Goal: Check status

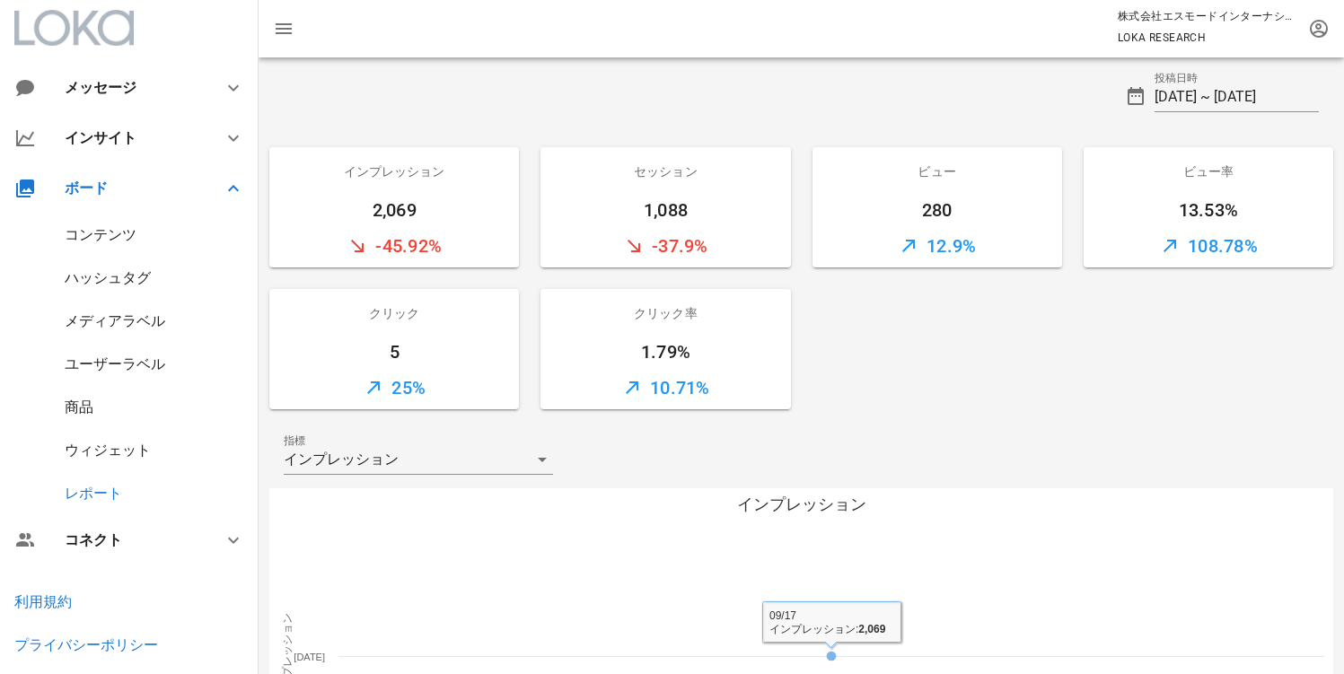
scroll to position [392, 0]
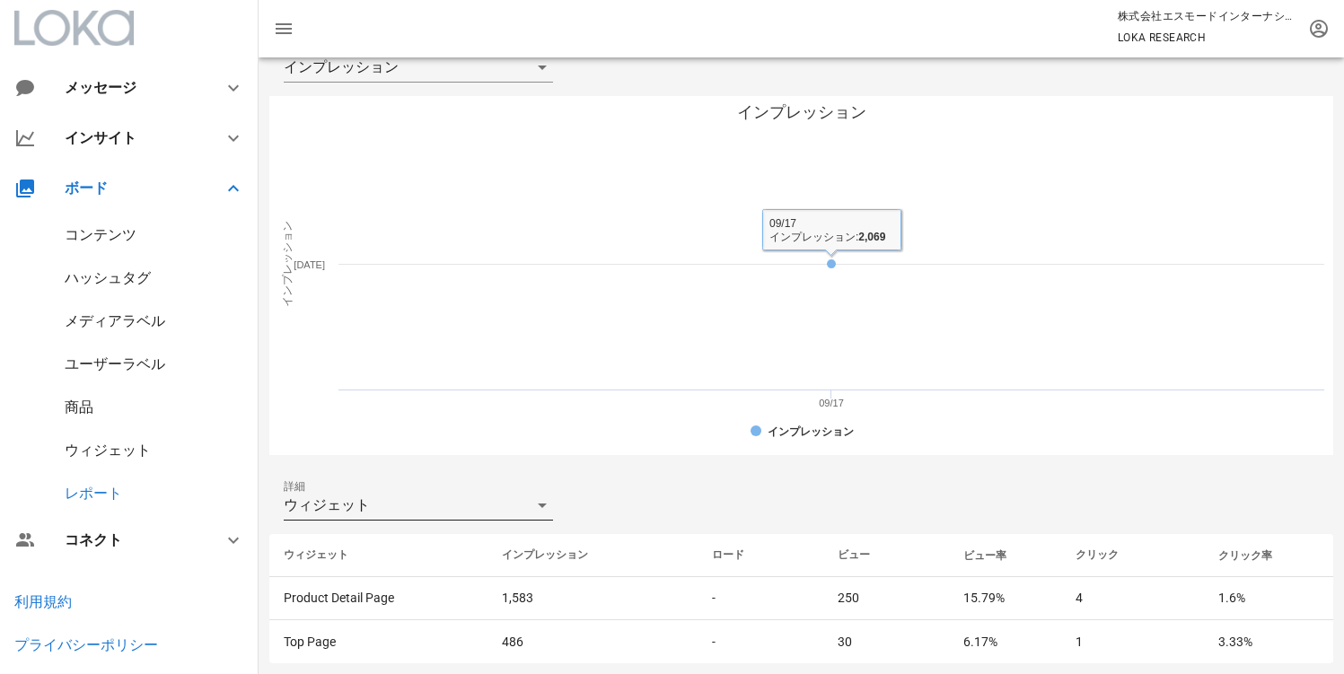
click at [385, 507] on div "ウィジェット" at bounding box center [406, 505] width 244 height 29
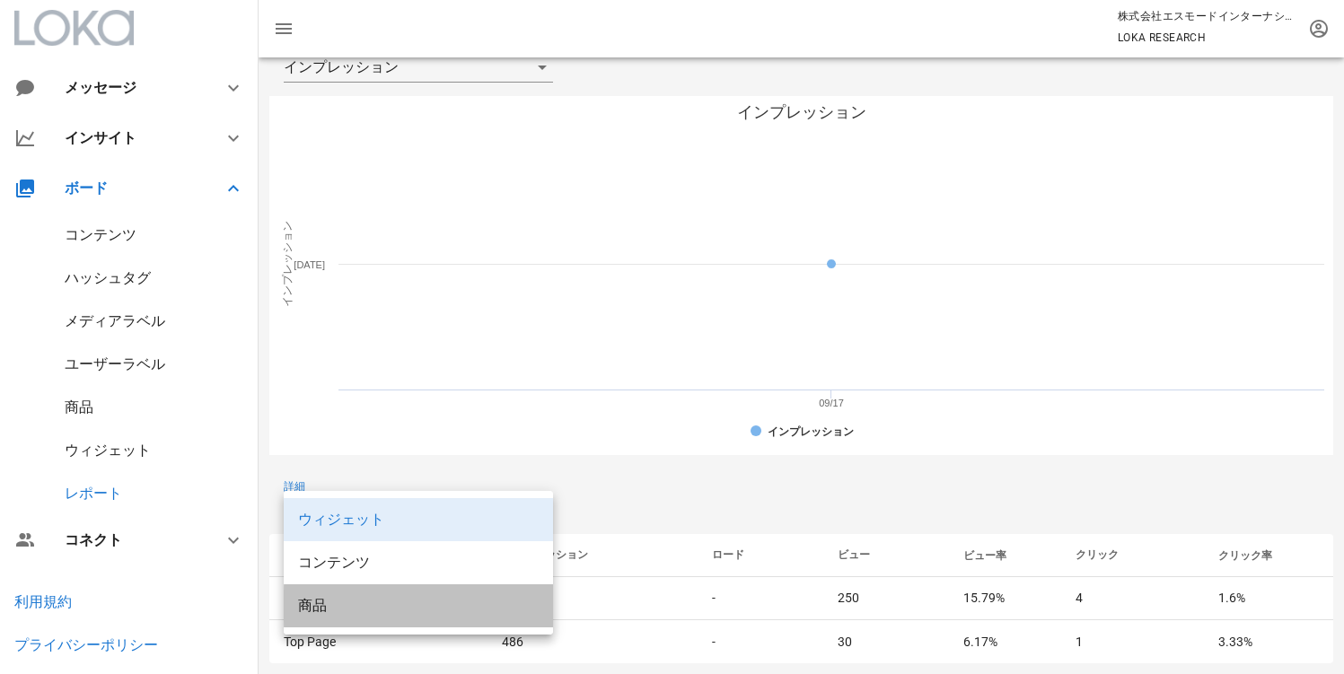
click at [355, 610] on div "商品" at bounding box center [418, 605] width 241 height 17
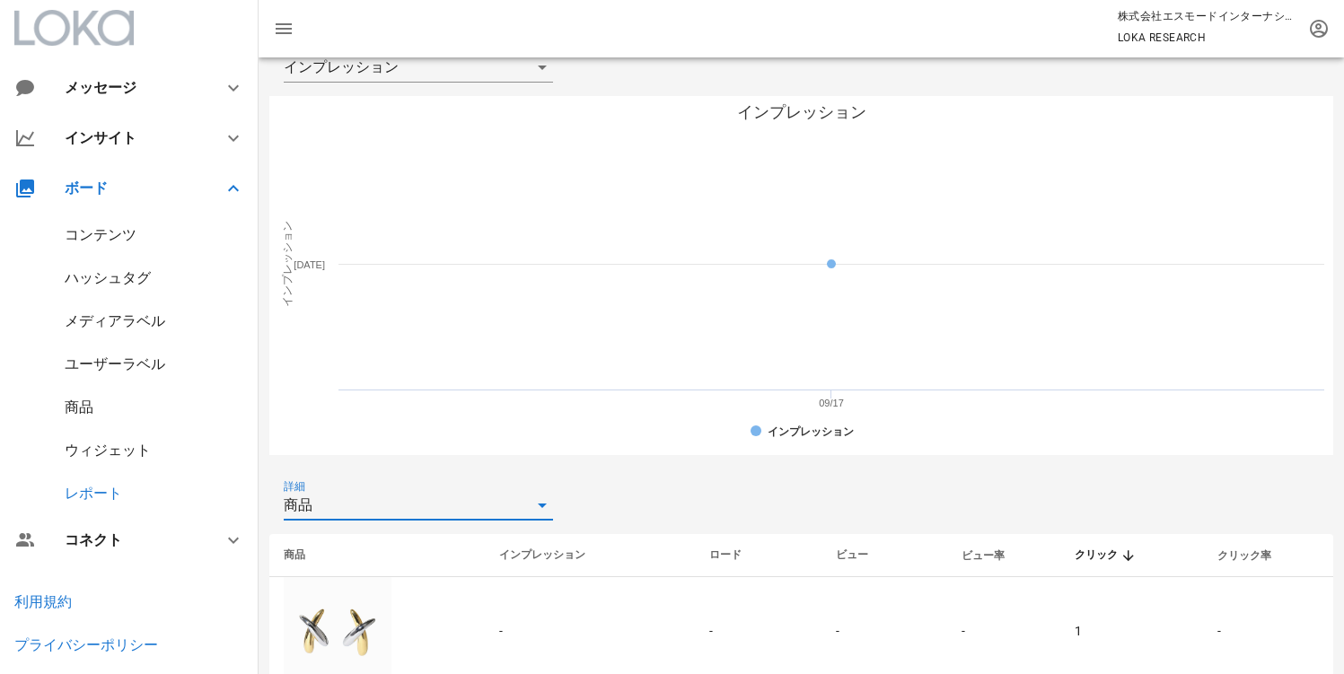
click at [374, 504] on div "商品" at bounding box center [406, 505] width 244 height 29
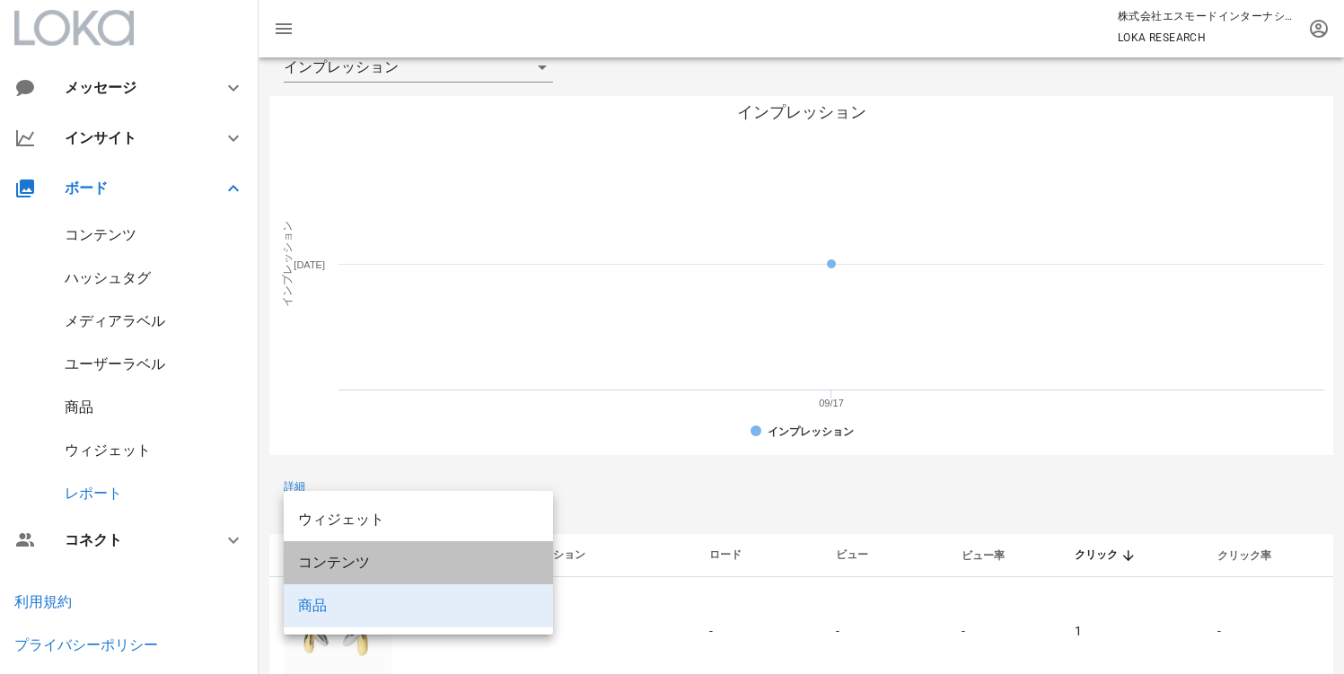
click at [373, 548] on div "コンテンツ" at bounding box center [418, 562] width 241 height 39
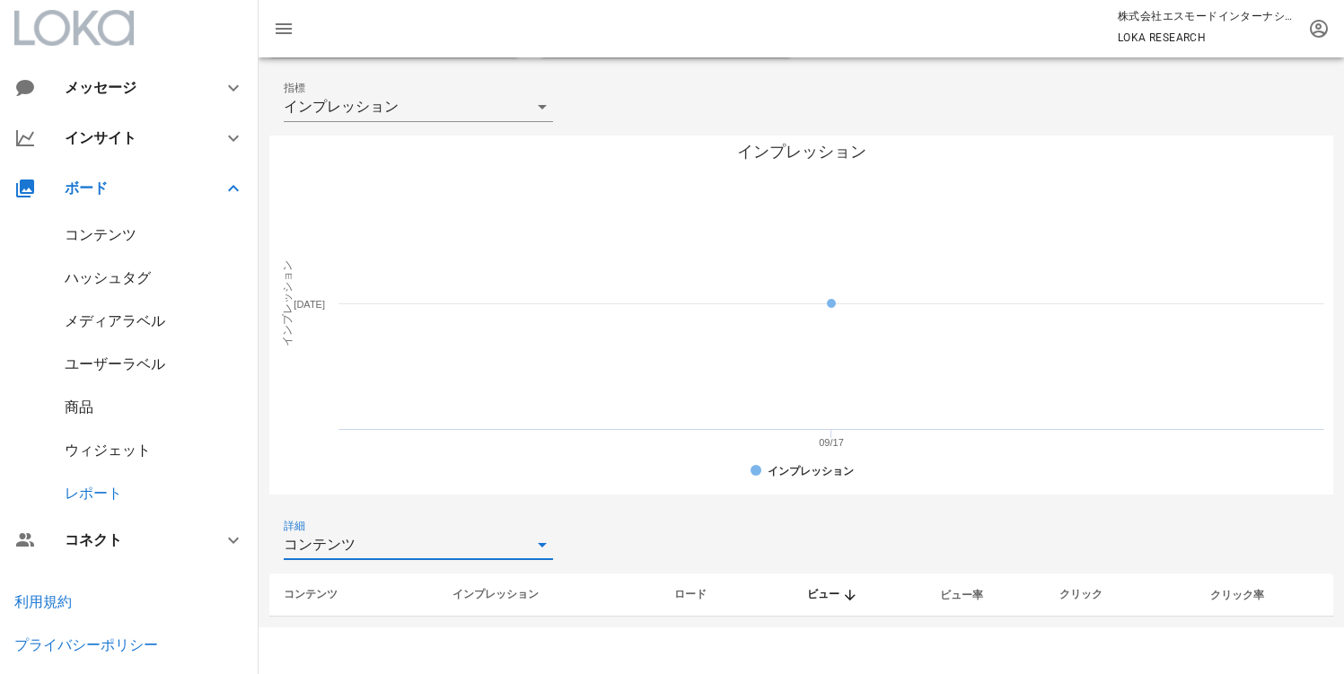
scroll to position [306, 0]
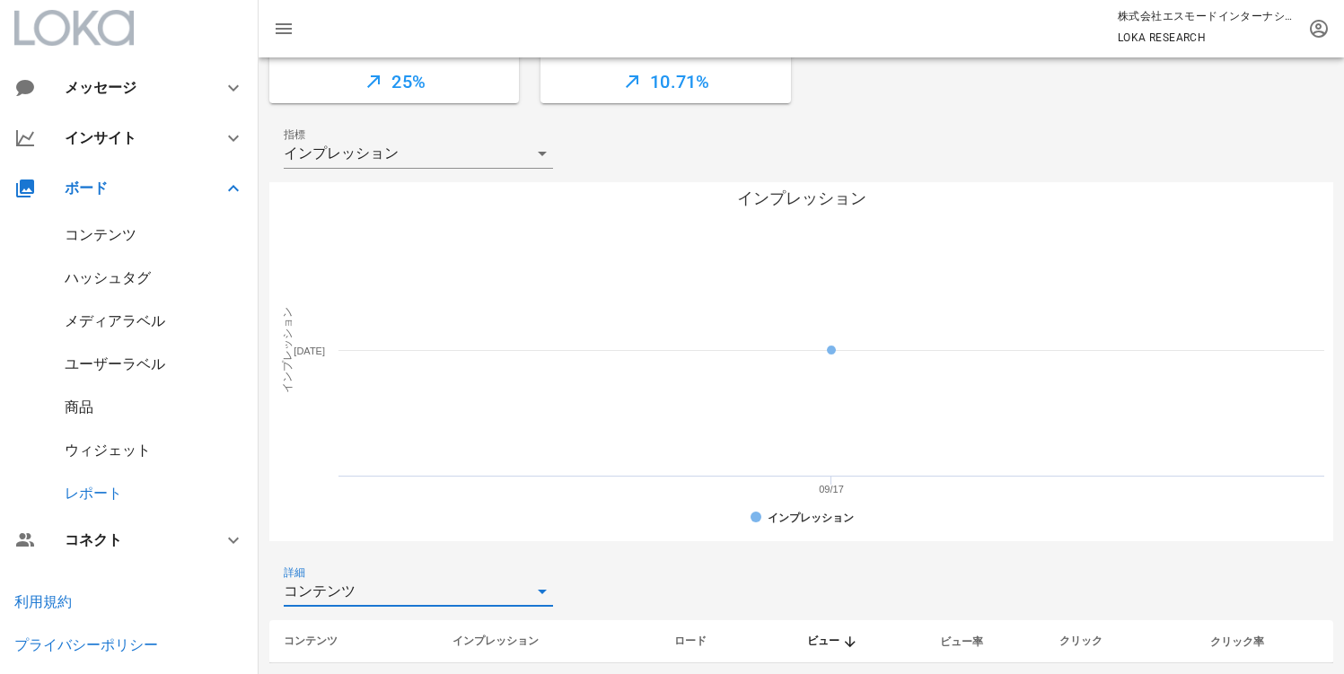
click at [679, 509] on rect at bounding box center [801, 361] width 1064 height 359
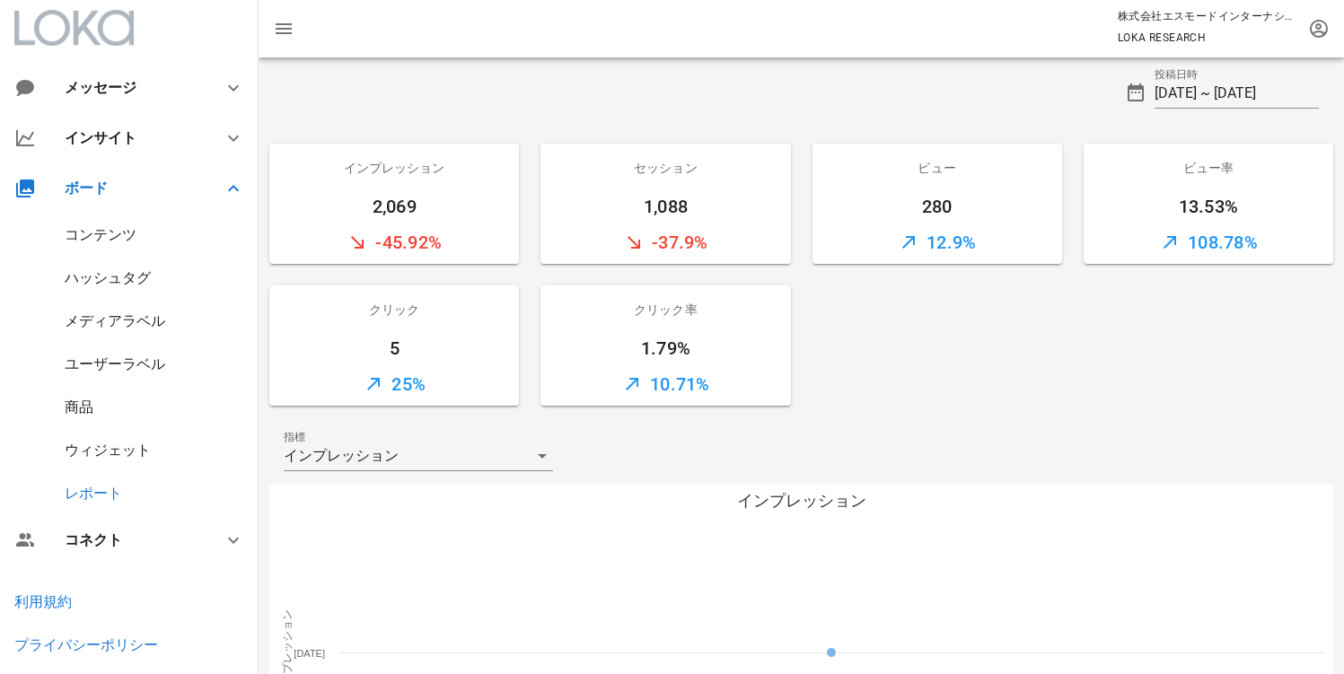
scroll to position [0, 0]
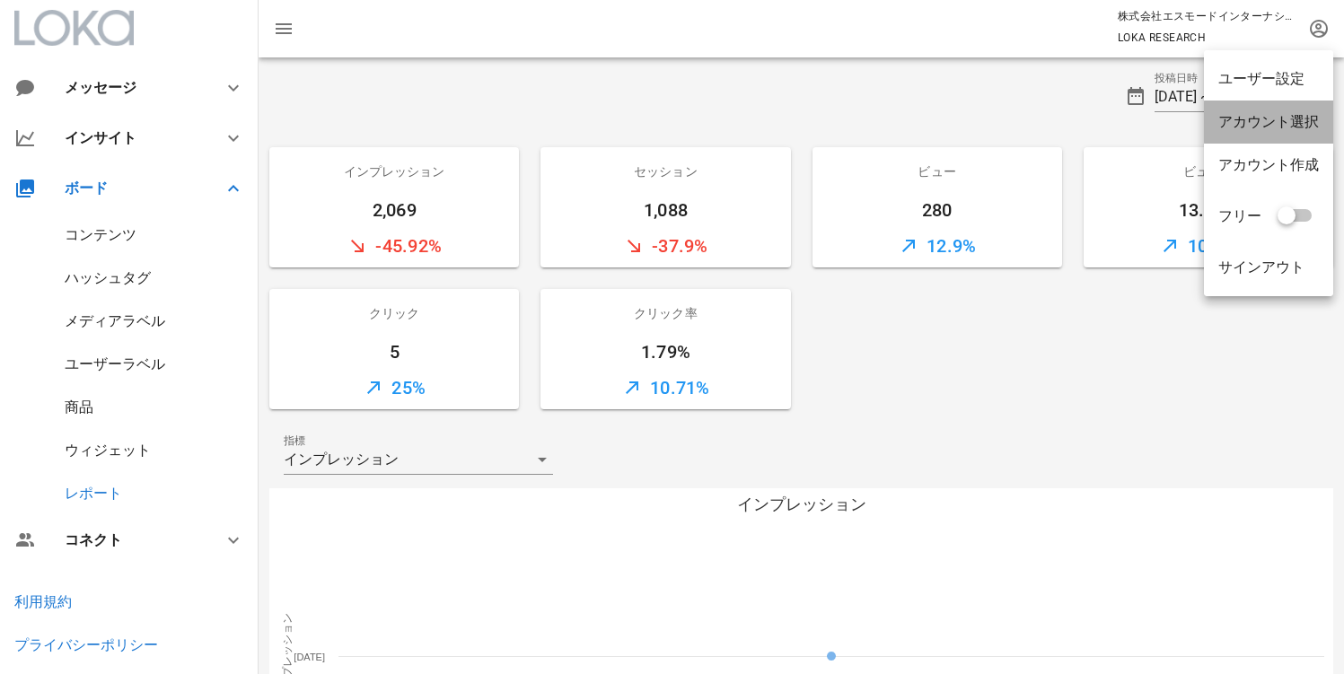
click at [1275, 123] on div "アカウント選択" at bounding box center [1268, 121] width 101 height 17
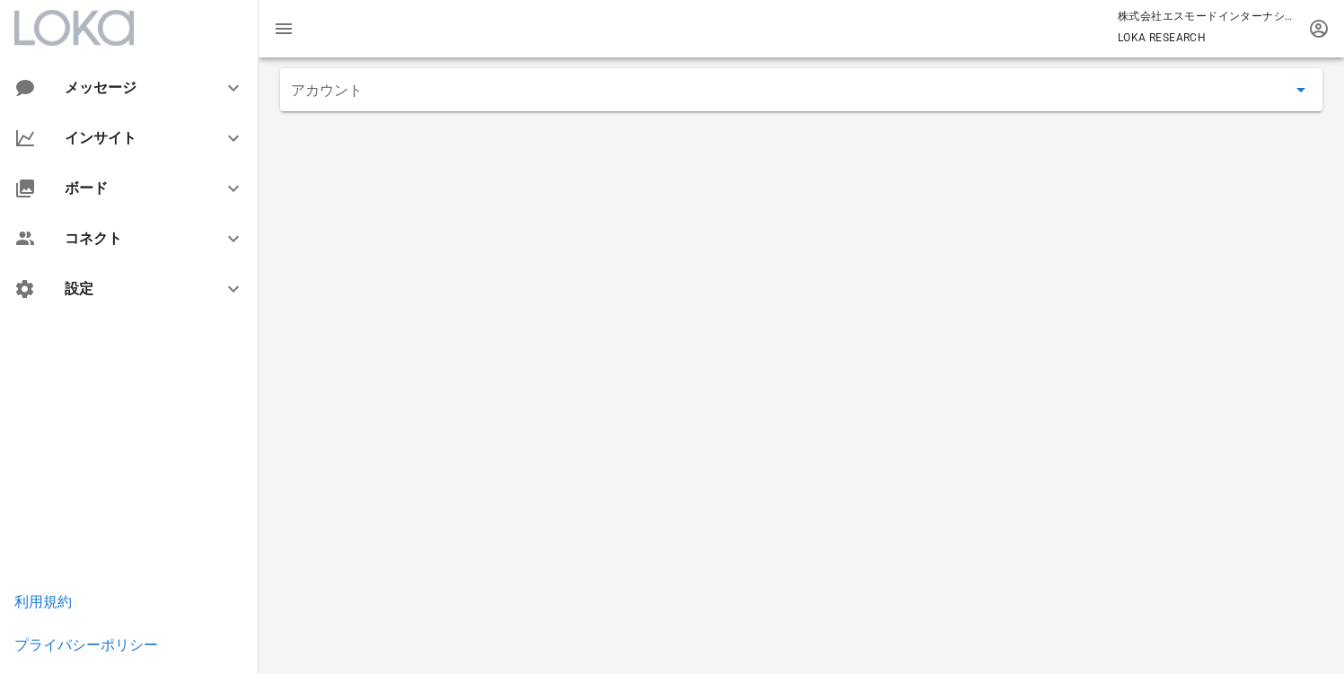
click at [443, 90] on input "アカウント" at bounding box center [788, 89] width 995 height 29
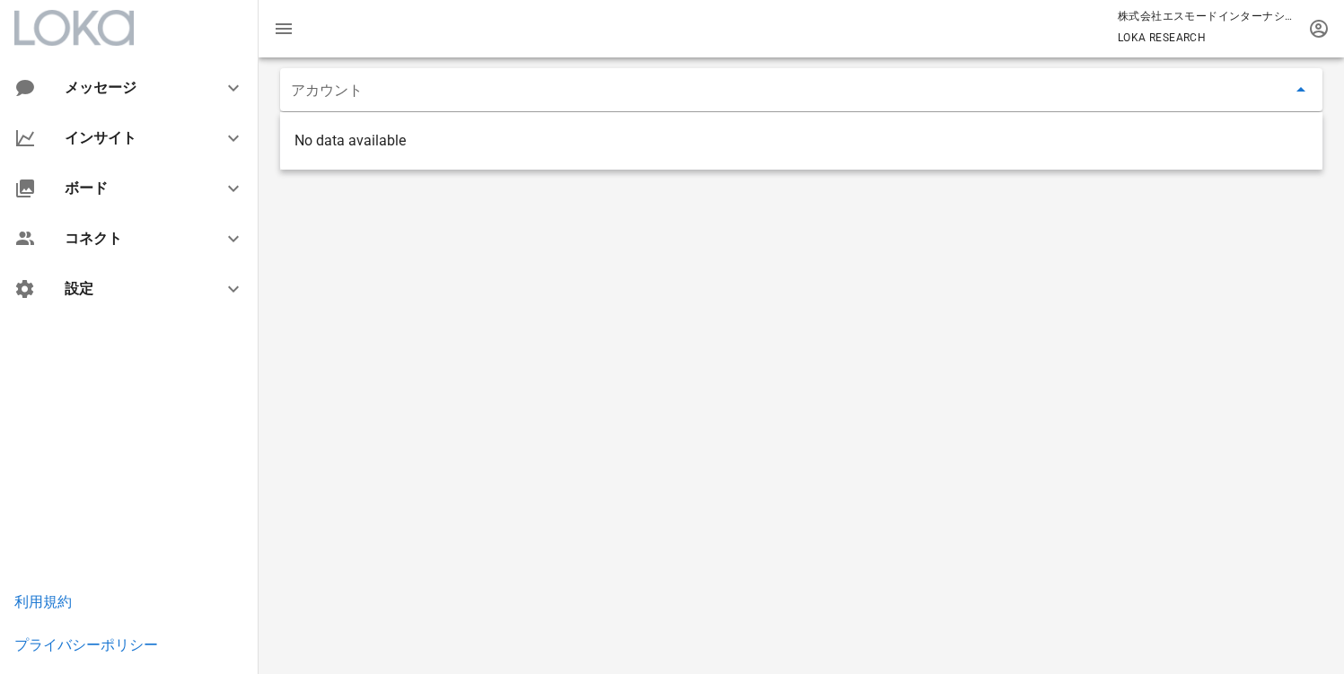
click at [1069, 299] on div "アカウント" at bounding box center [800, 365] width 1085 height 617
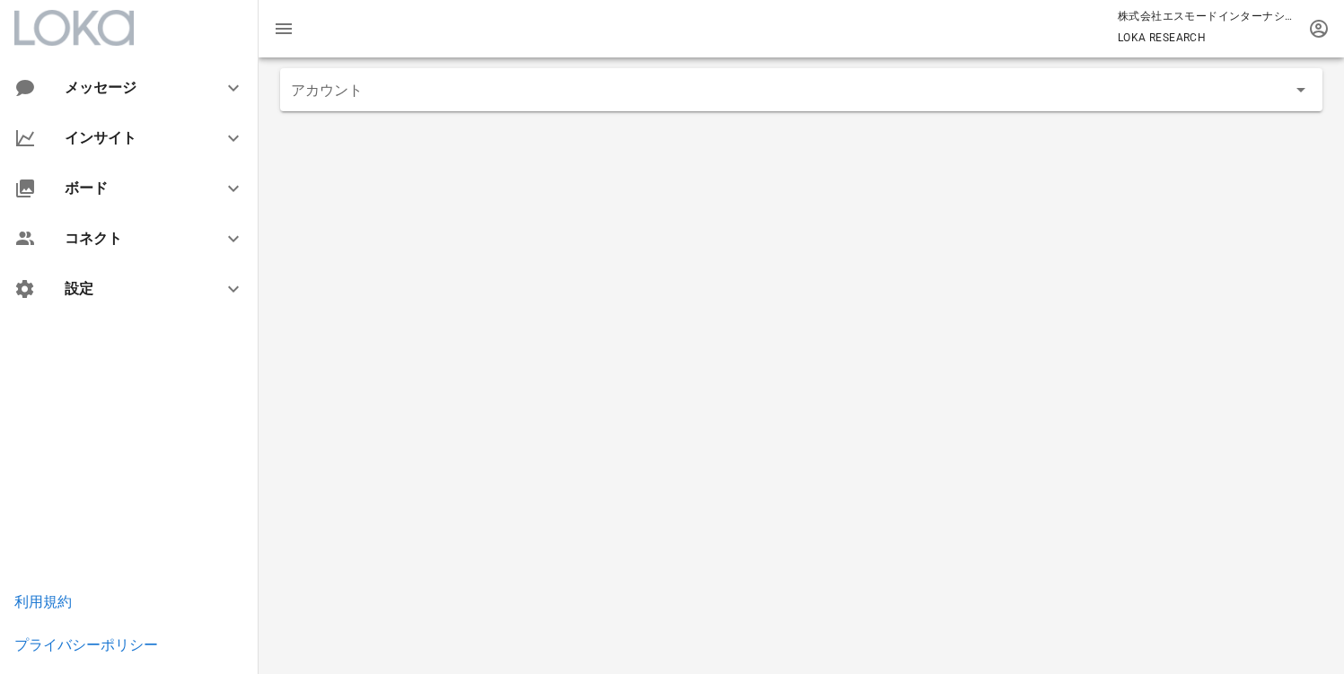
click at [1319, 53] on div "株式会社エスモードインターナショナル LOKA RESEARCH" at bounding box center [800, 28] width 1085 height 57
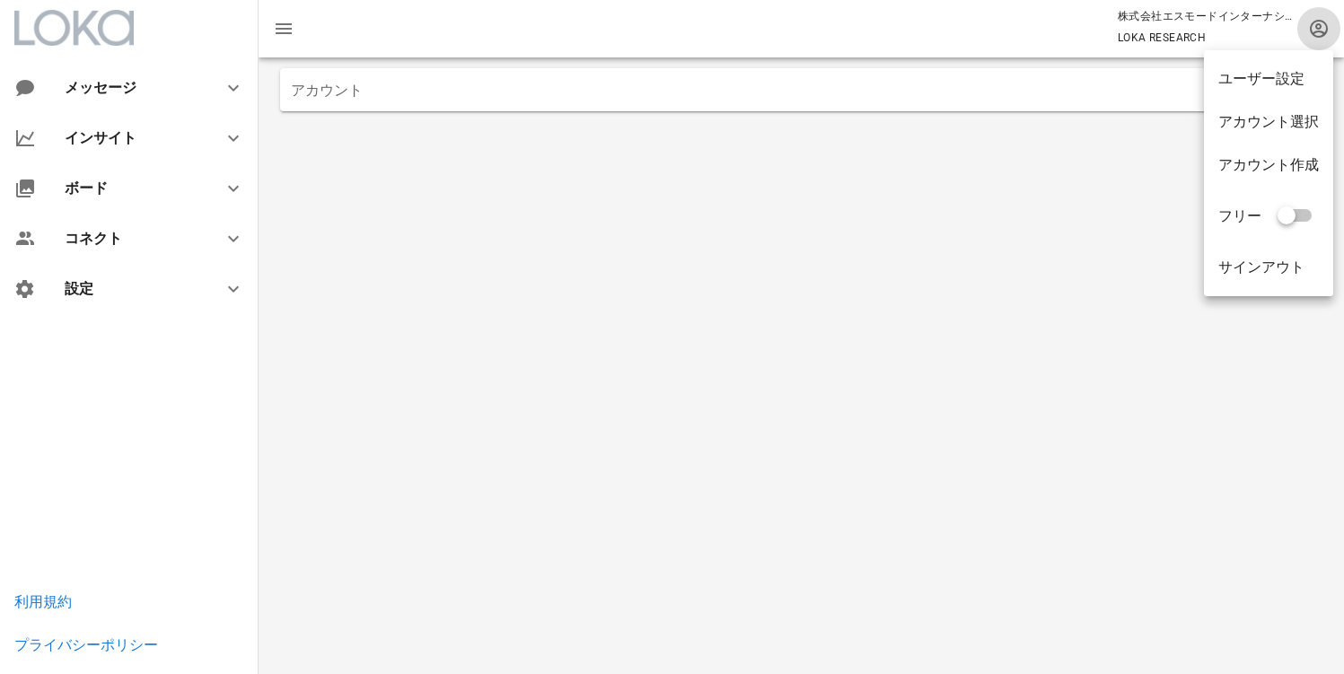
click at [1319, 32] on icon "button" at bounding box center [1319, 29] width 22 height 22
click at [1273, 121] on div "アカウント選択" at bounding box center [1268, 121] width 101 height 17
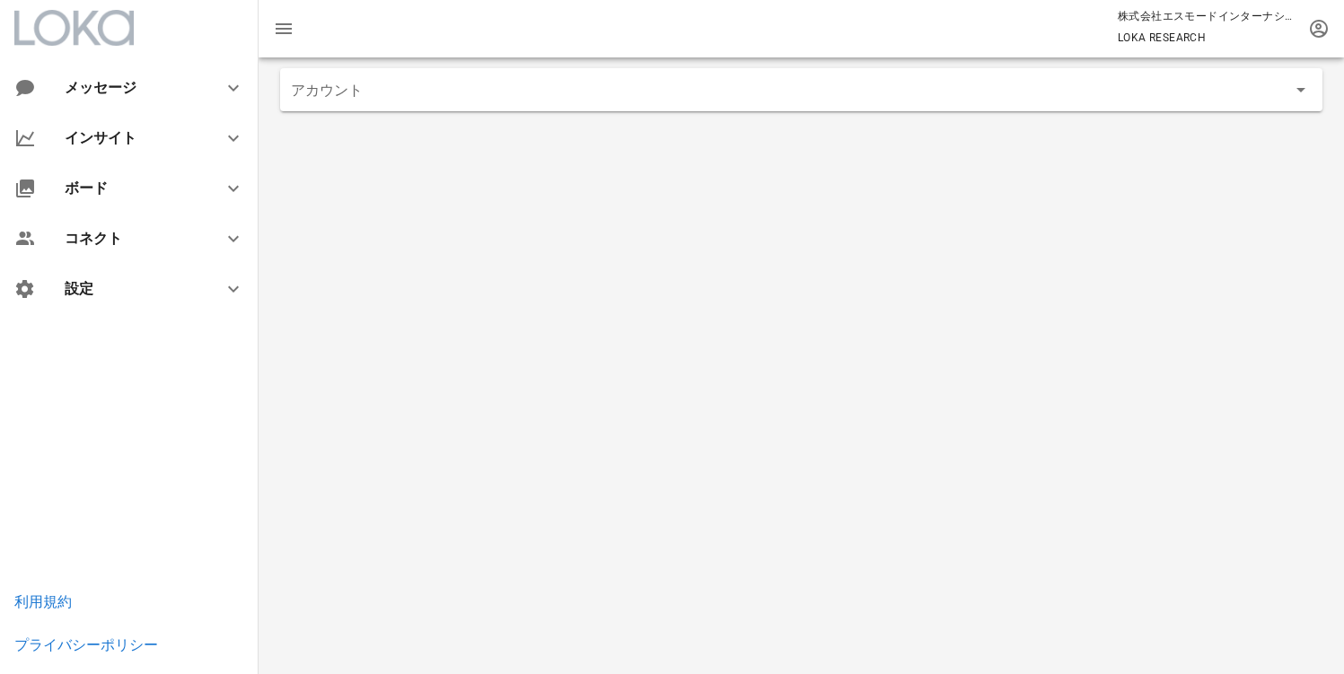
click at [713, 73] on div "アカウント" at bounding box center [801, 89] width 1042 height 43
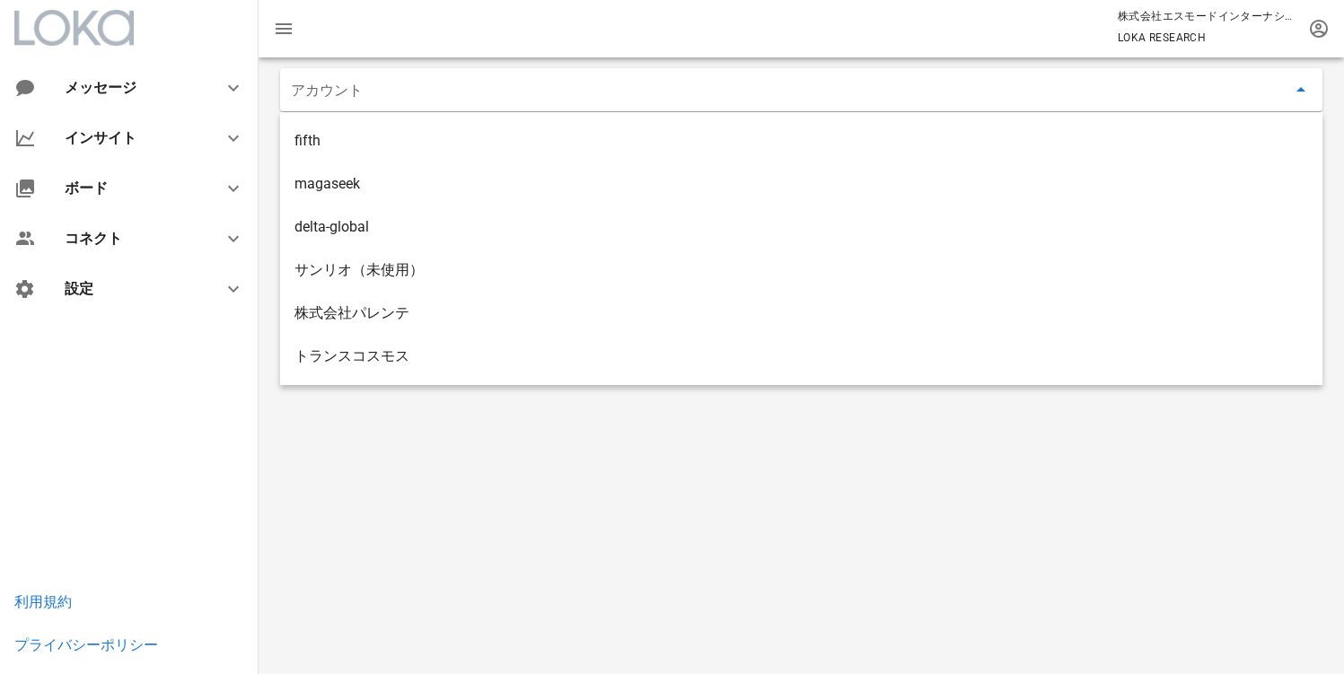
click at [626, 92] on input "アカウント" at bounding box center [788, 89] width 995 height 29
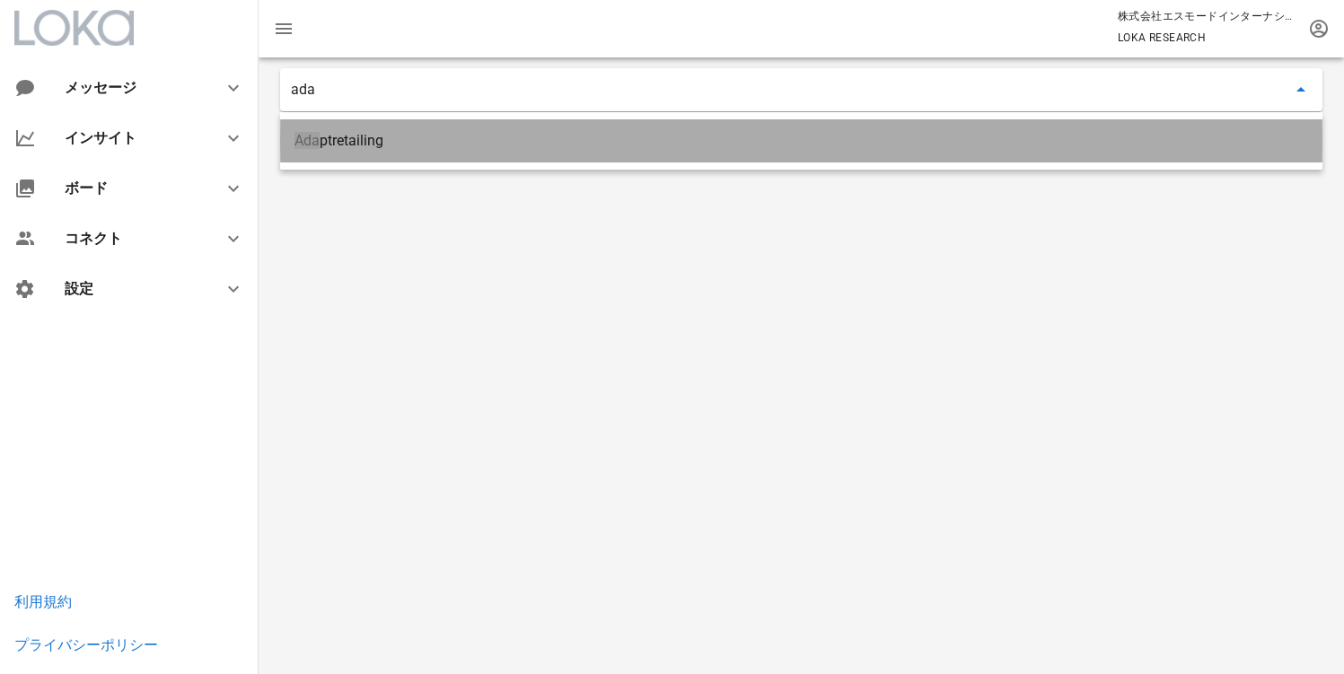
click at [372, 149] on div "Ada ptretailing" at bounding box center [800, 140] width 1013 height 39
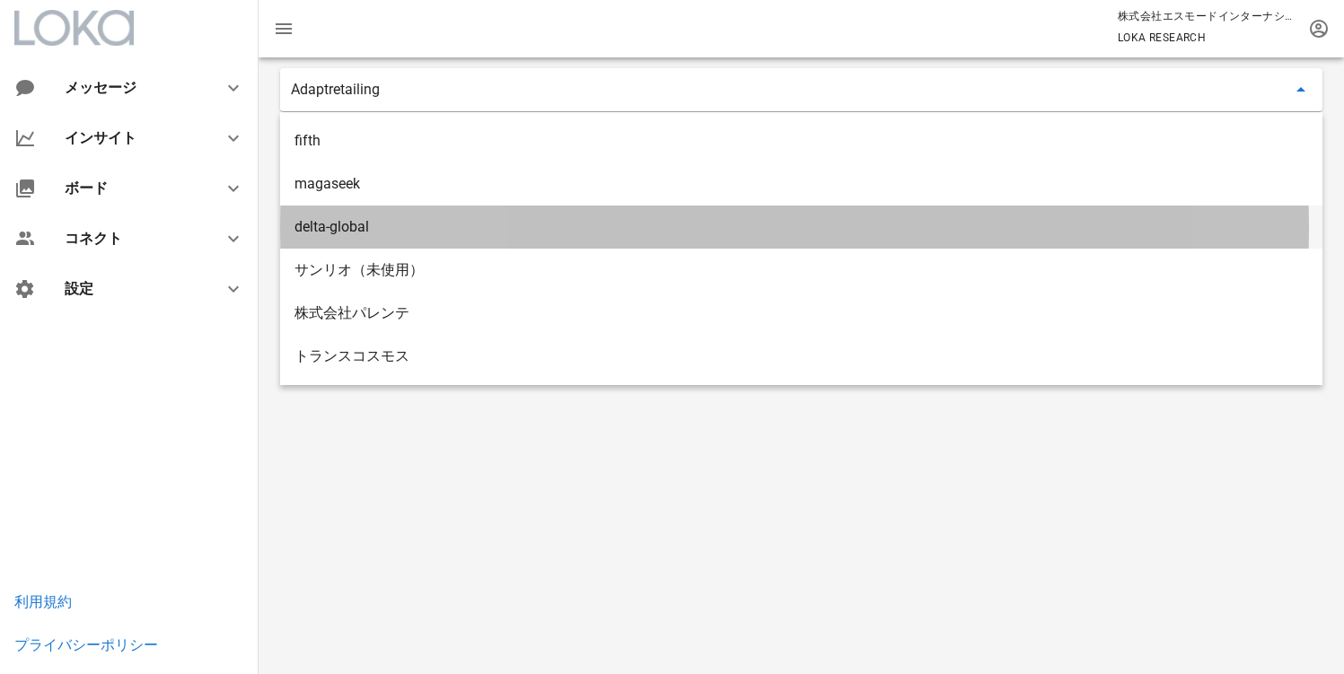
click at [406, 228] on div "delta-global" at bounding box center [800, 226] width 1013 height 17
type input "delta-global"
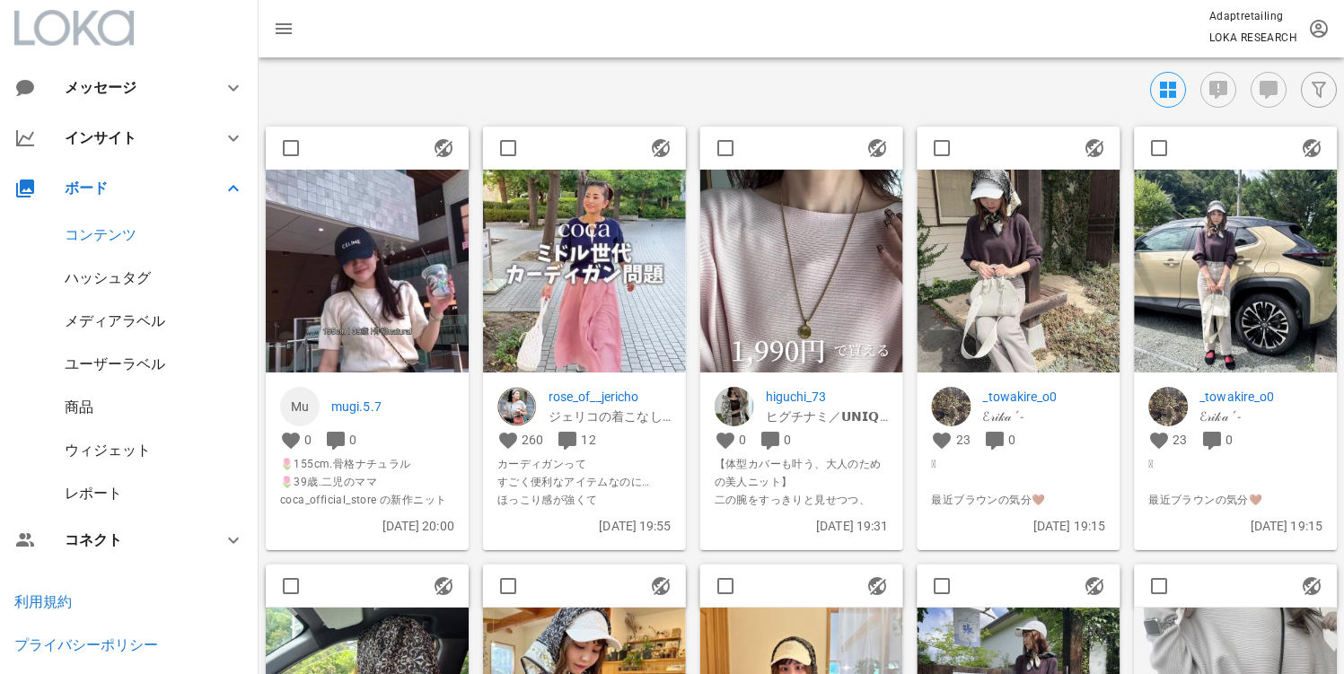
click at [93, 456] on div "ウィジェット" at bounding box center [108, 450] width 86 height 17
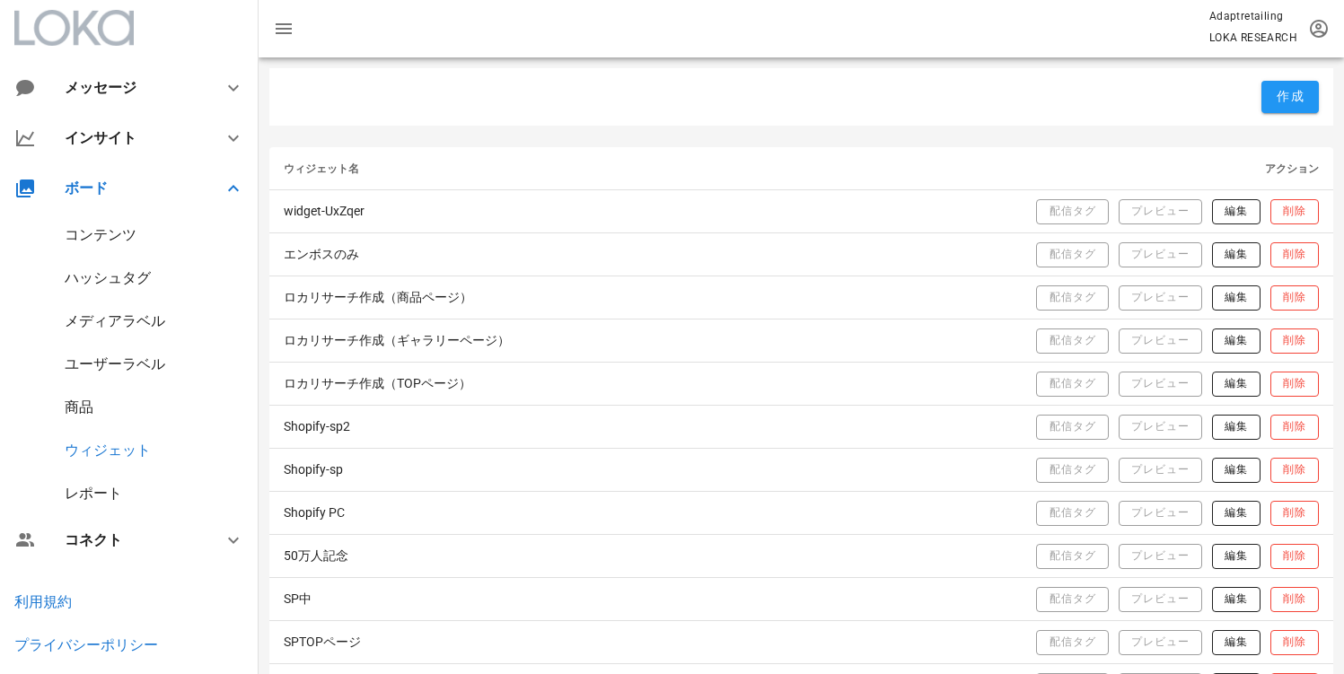
click at [88, 486] on div "レポート" at bounding box center [93, 493] width 57 height 17
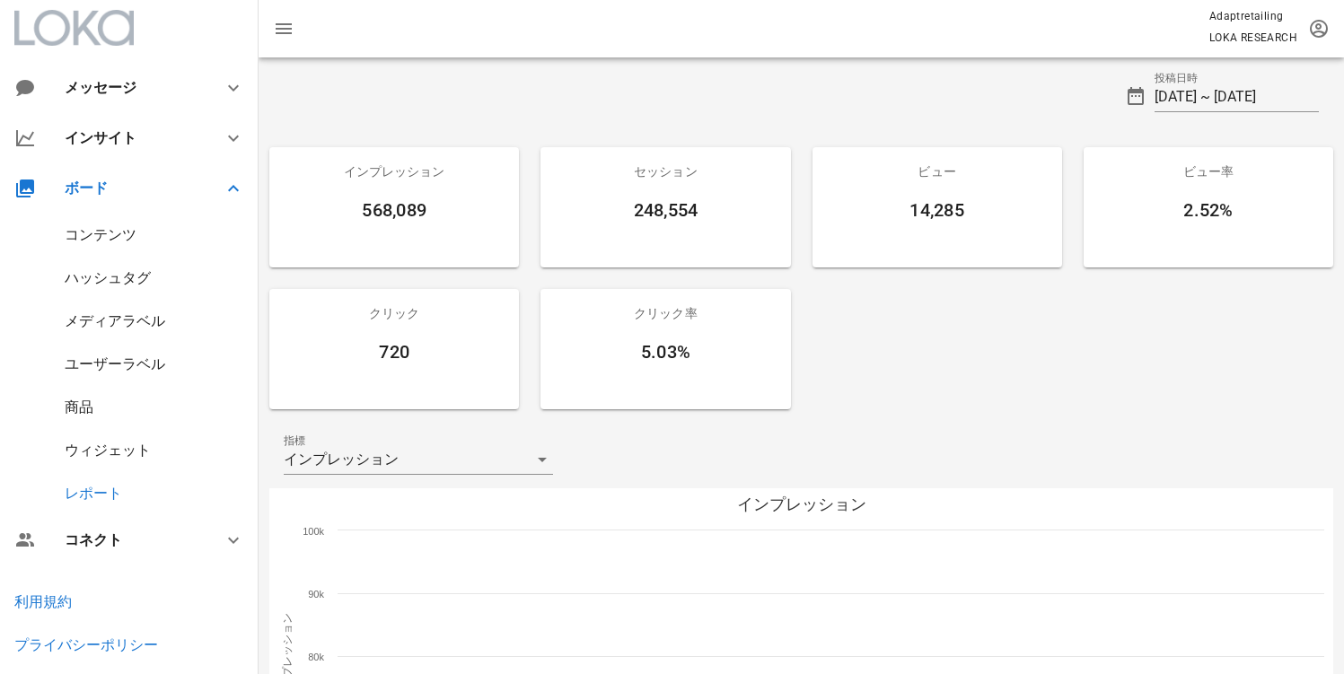
click at [397, 552] on rect at bounding box center [801, 667] width 1064 height 359
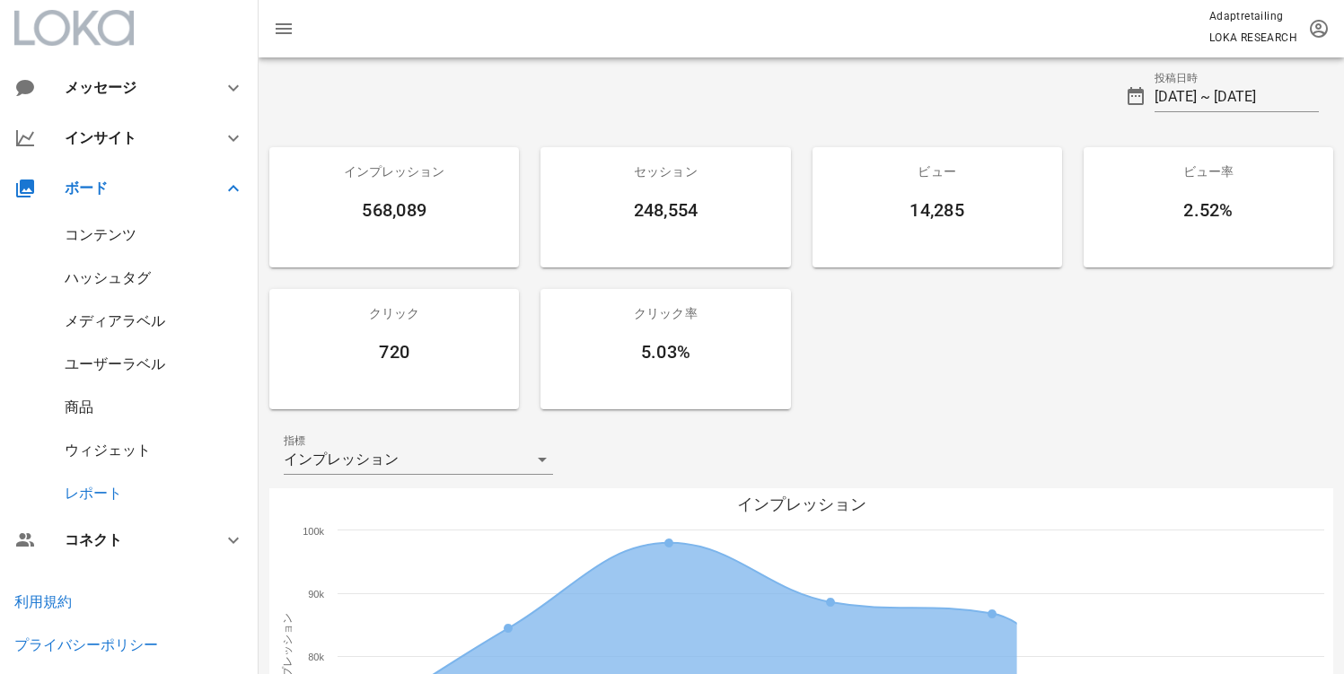
scroll to position [608, 0]
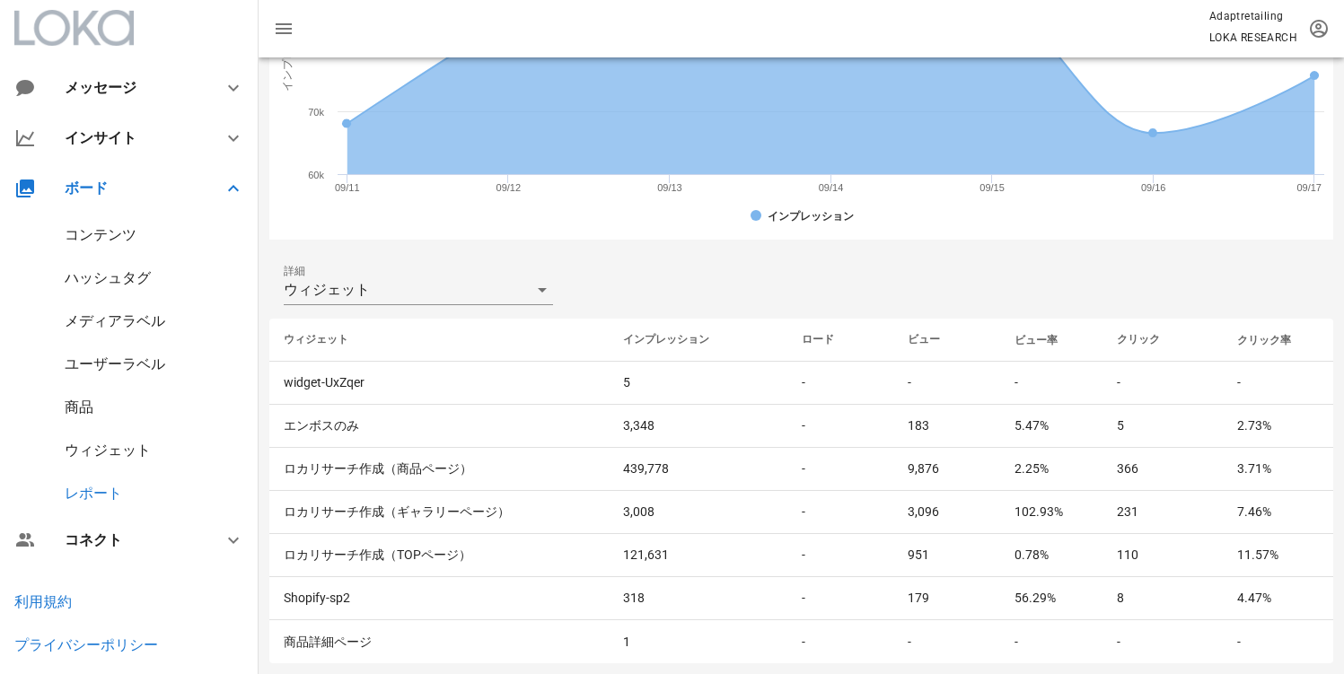
click at [451, 271] on div "詳細 ウィジェット" at bounding box center [801, 289] width 1064 height 57
click at [432, 293] on div "ウィジェット" at bounding box center [406, 290] width 244 height 29
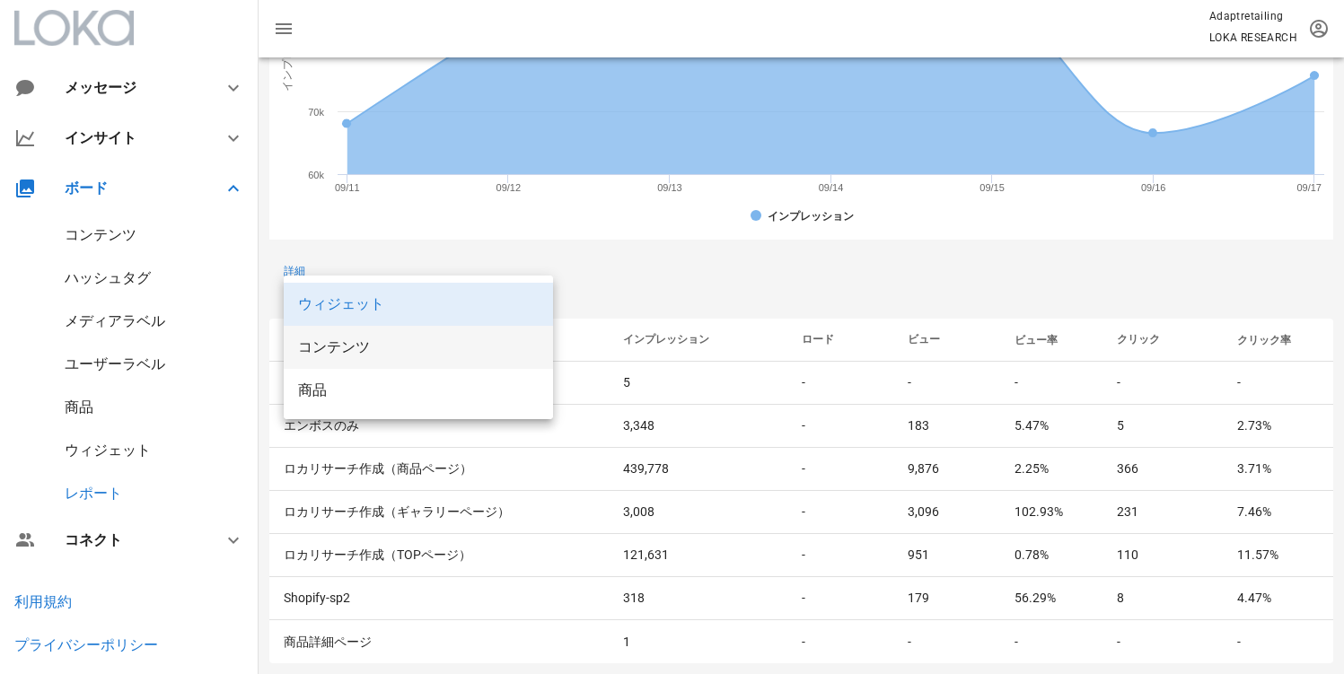
click at [382, 355] on div "コンテンツ" at bounding box center [418, 346] width 241 height 17
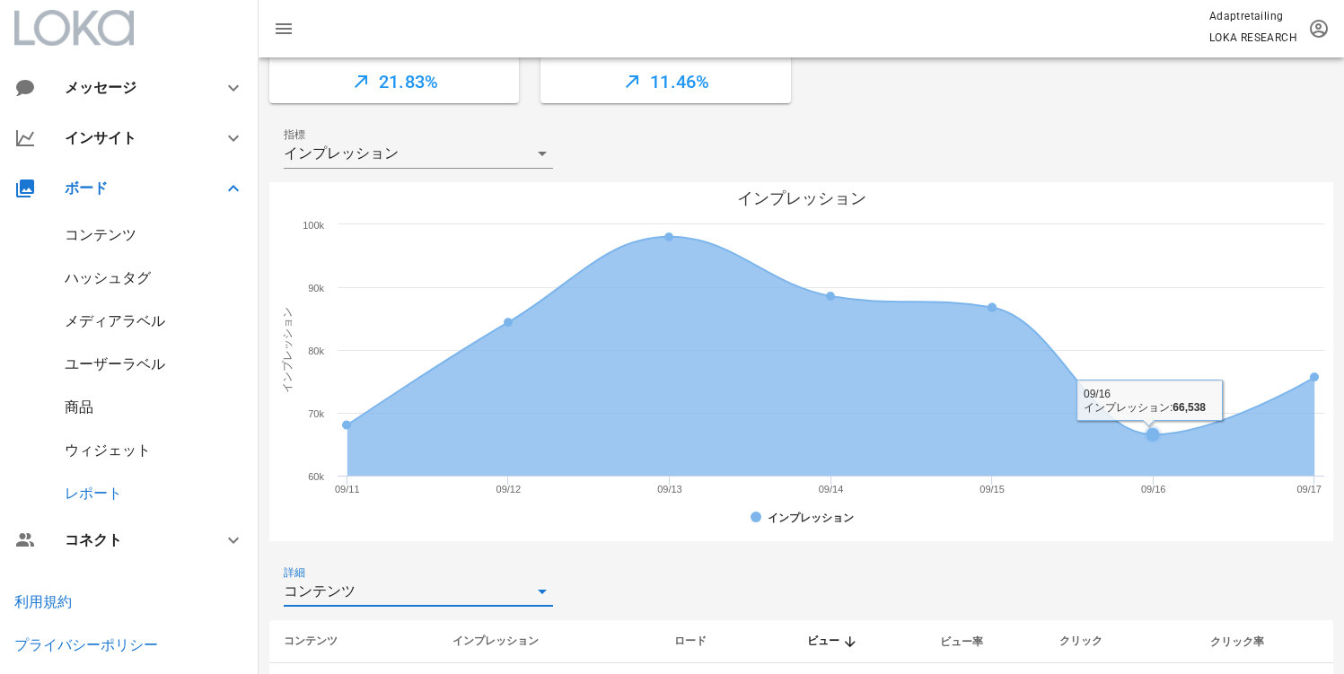
scroll to position [0, 0]
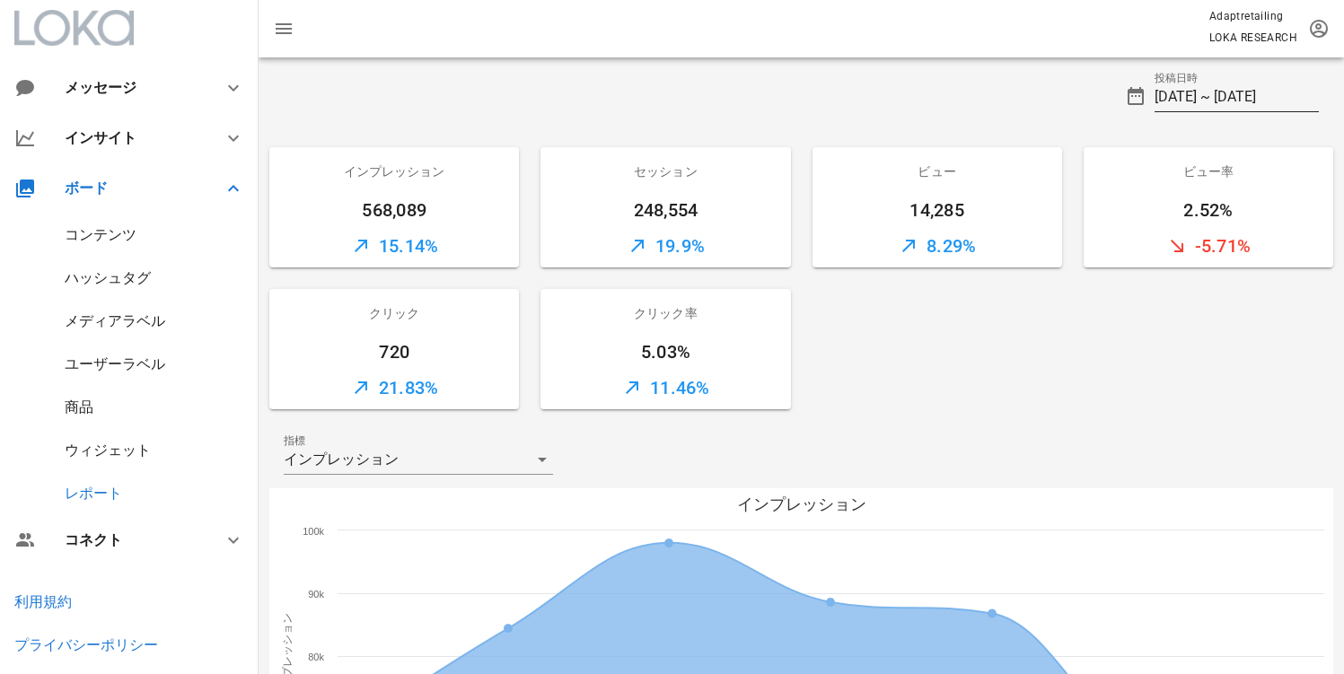
click at [1248, 96] on input "2025-09-11 ~ 2025-09-17" at bounding box center [1236, 97] width 164 height 29
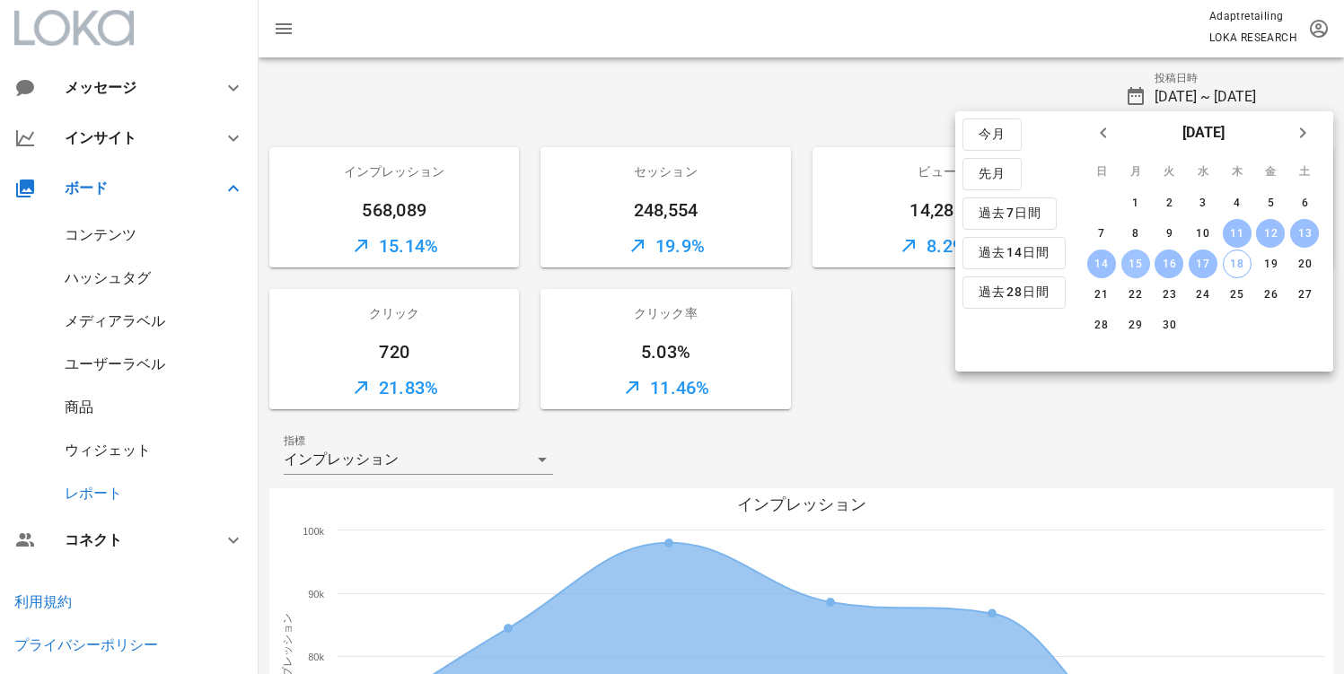
click at [1144, 266] on div "15" at bounding box center [1134, 264] width 29 height 13
click at [1133, 265] on div "15" at bounding box center [1134, 264] width 29 height 13
type input "2025-09-15 ~ 2025-09-15"
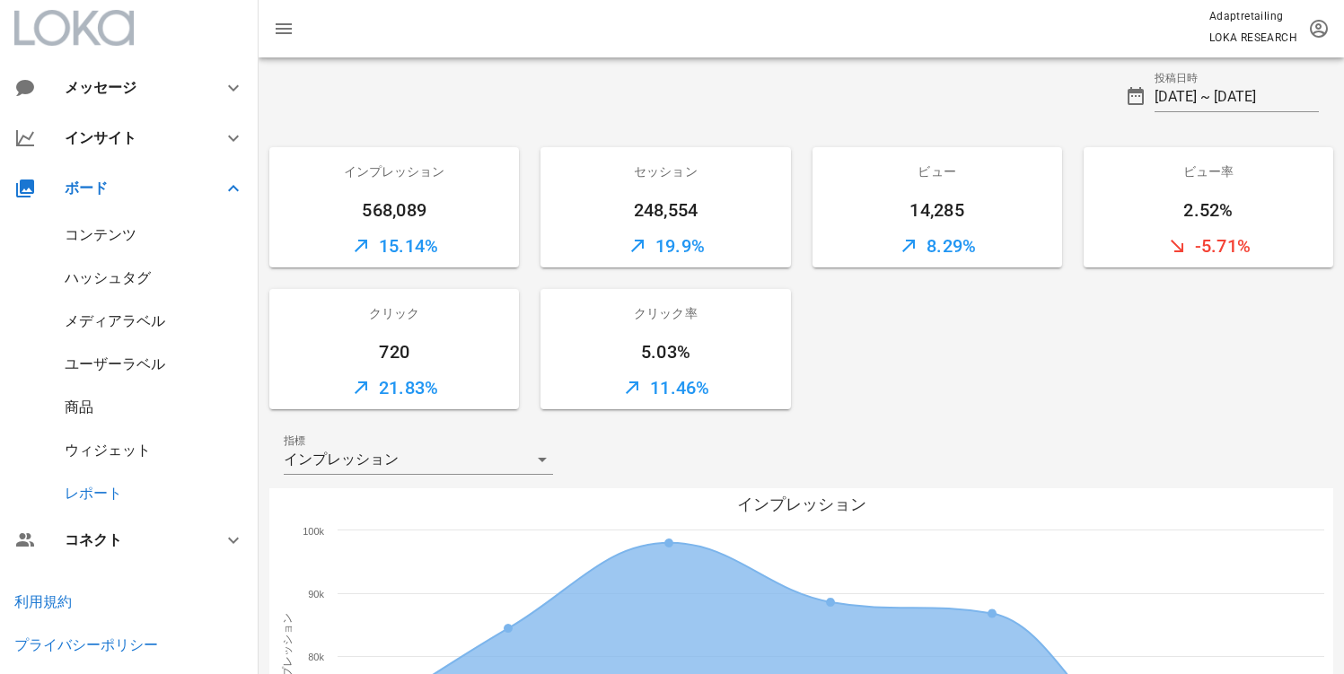
click at [1133, 265] on div "-5.71%" at bounding box center [1208, 245] width 250 height 43
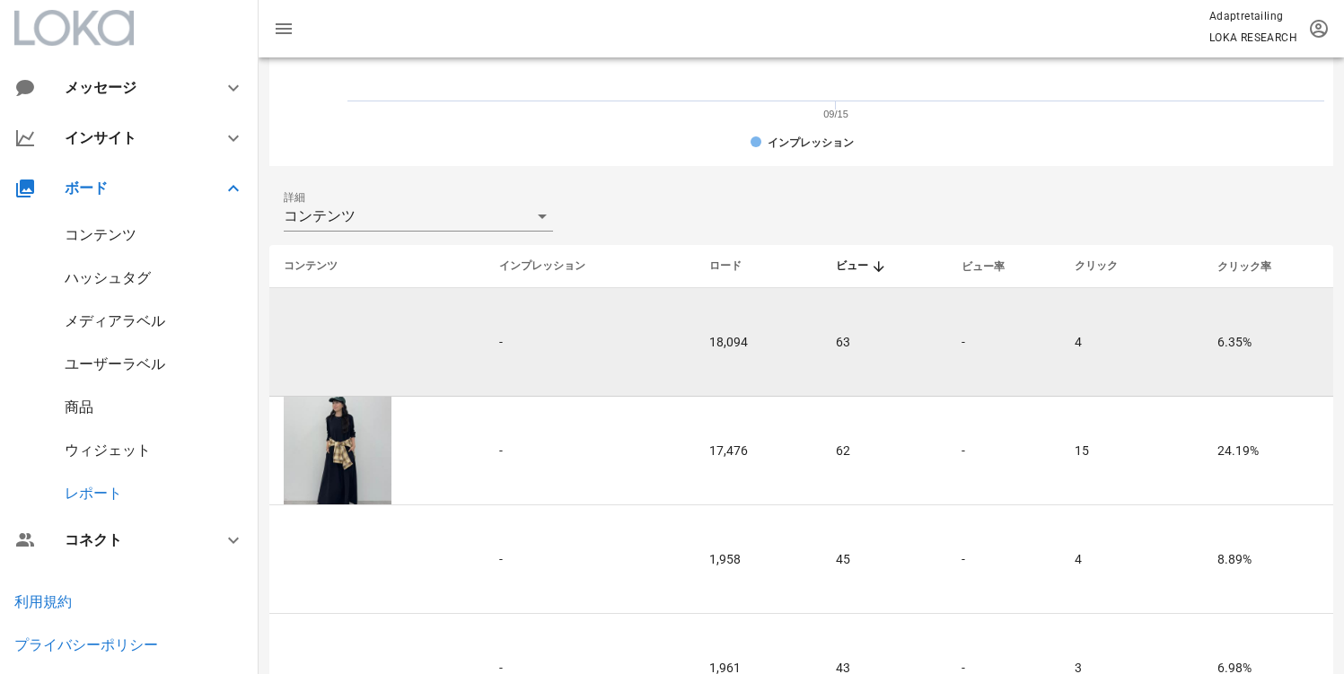
scroll to position [703, 0]
